Goal: Task Accomplishment & Management: Manage account settings

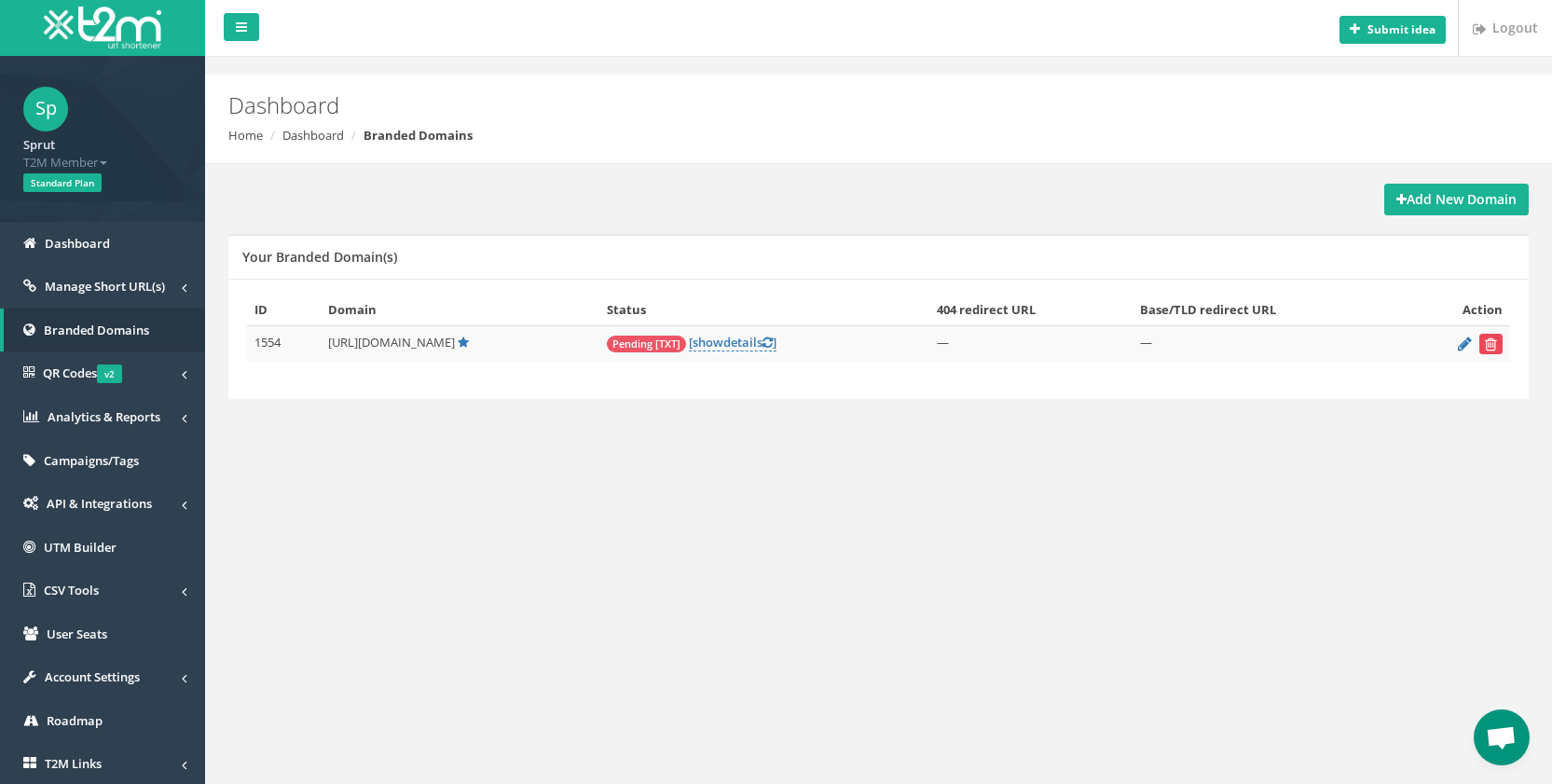
click at [1498, 348] on button "submit" at bounding box center [1490, 344] width 24 height 21
click at [1486, 341] on icon "submit" at bounding box center [1490, 344] width 12 height 11
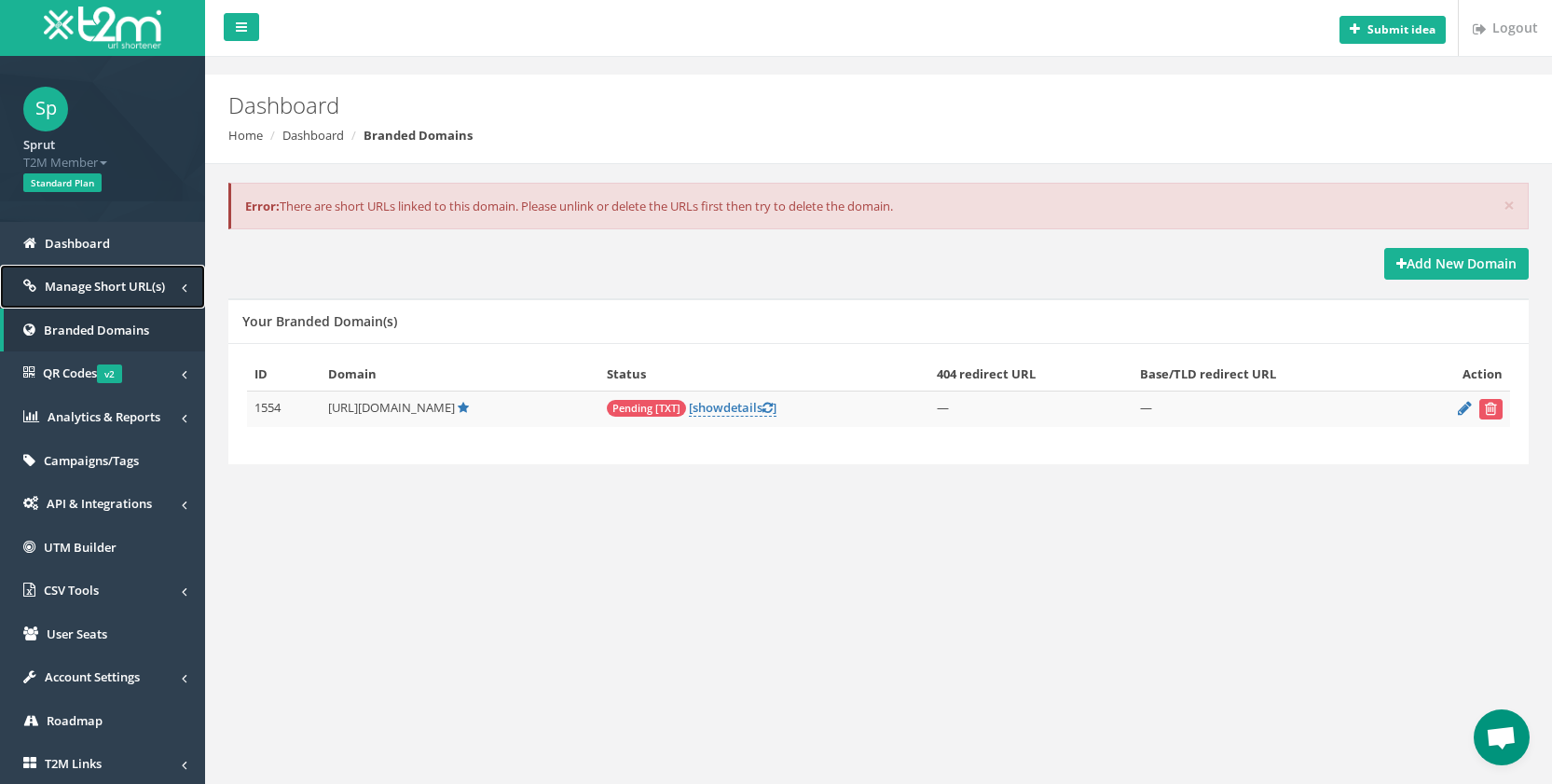
click at [50, 294] on span "Manage Short URL(s)" at bounding box center [104, 286] width 120 height 17
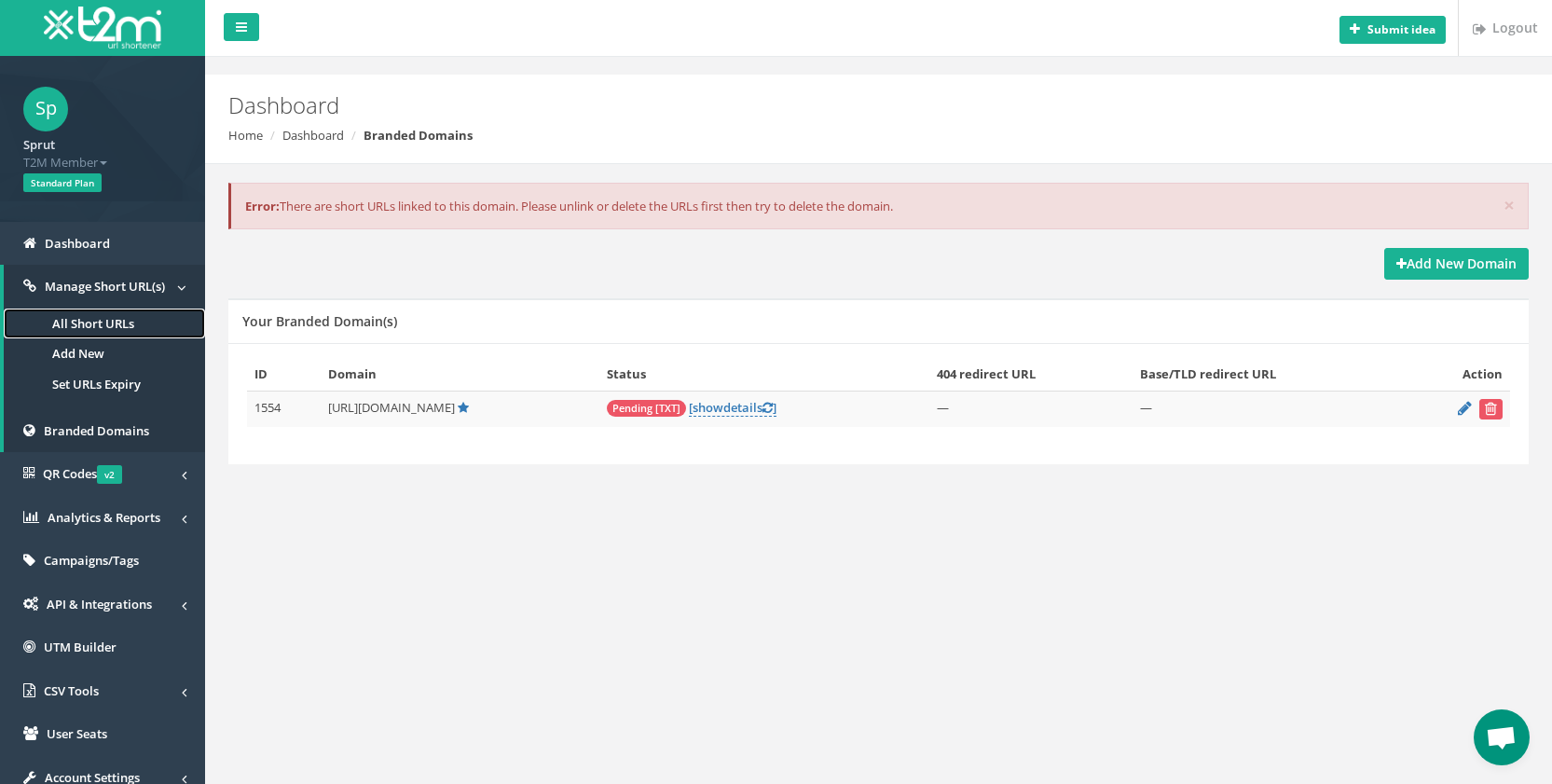
click at [68, 322] on link "All Short URLs" at bounding box center [104, 324] width 202 height 30
